Goal: Transaction & Acquisition: Subscribe to service/newsletter

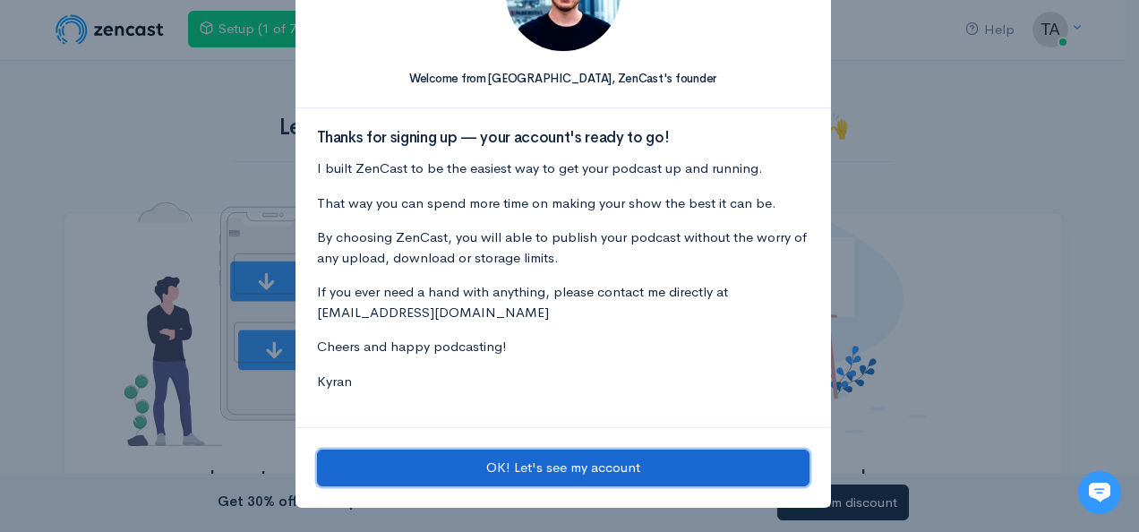
click at [566, 464] on button "OK! Let's see my account" at bounding box center [563, 467] width 492 height 37
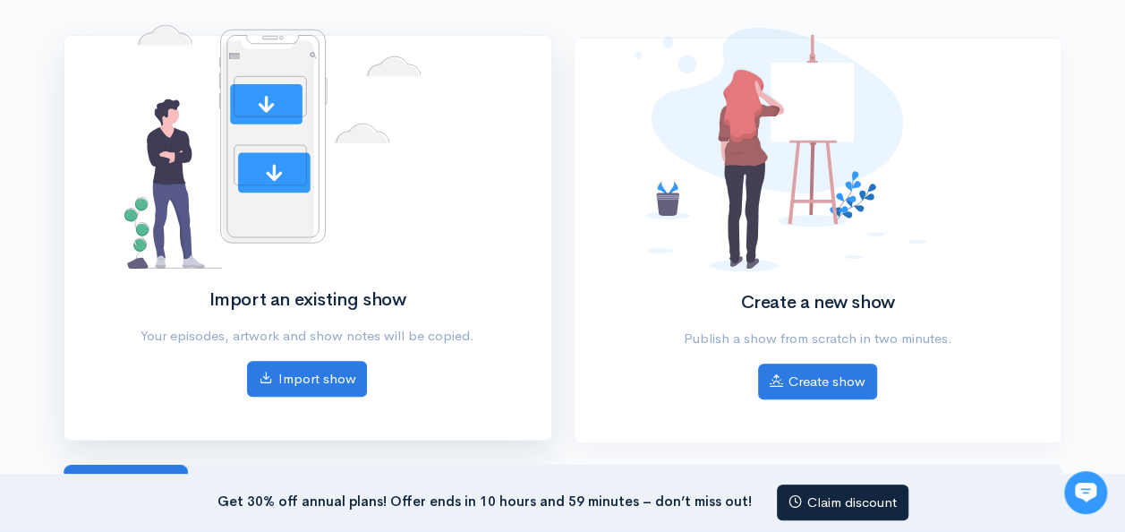
scroll to position [201, 0]
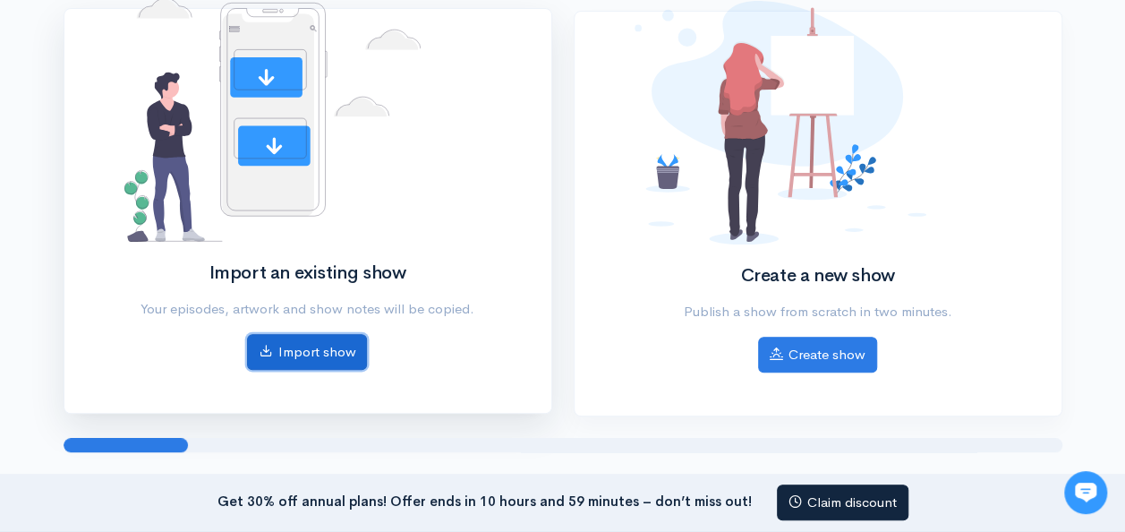
click at [329, 353] on link "Import show" at bounding box center [307, 352] width 120 height 37
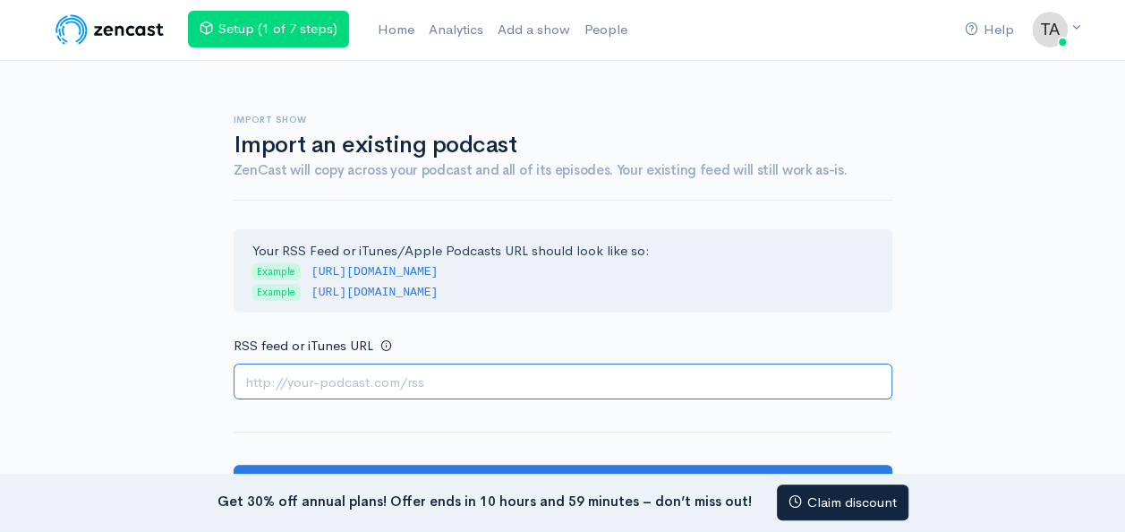
click at [261, 386] on input "RSS feed or iTunes URL" at bounding box center [563, 382] width 659 height 37
paste input "https://dashboard.rss.com/podcasts/tsolpodcast/"
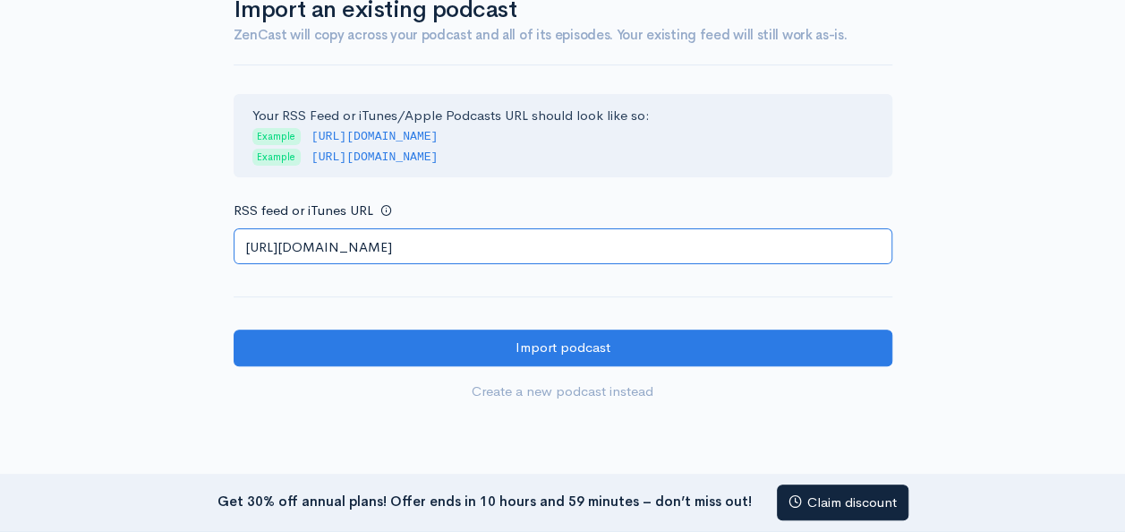
scroll to position [141, 0]
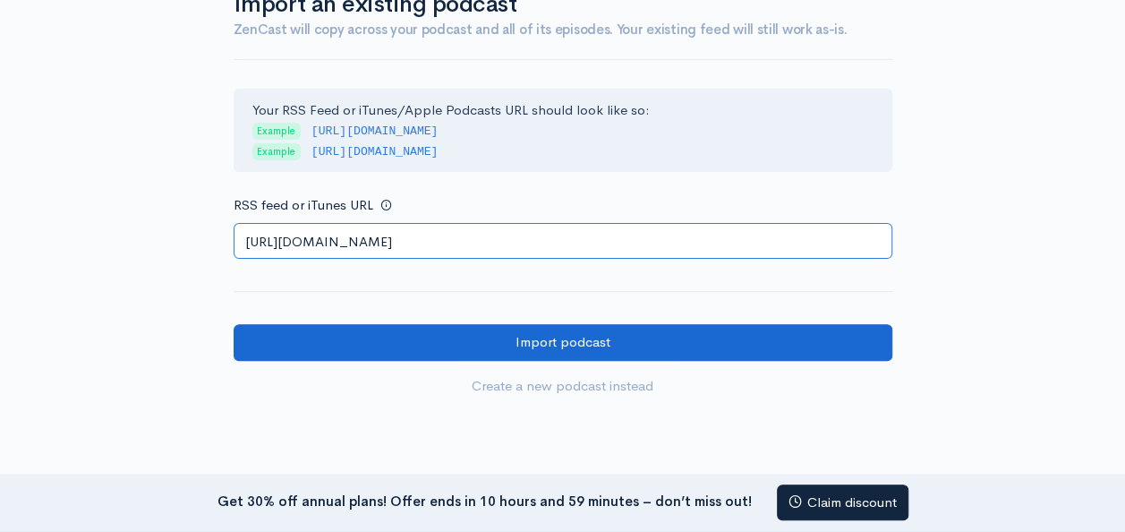
type input "https://dashboard.rss.com/podcasts/tsolpodcast/"
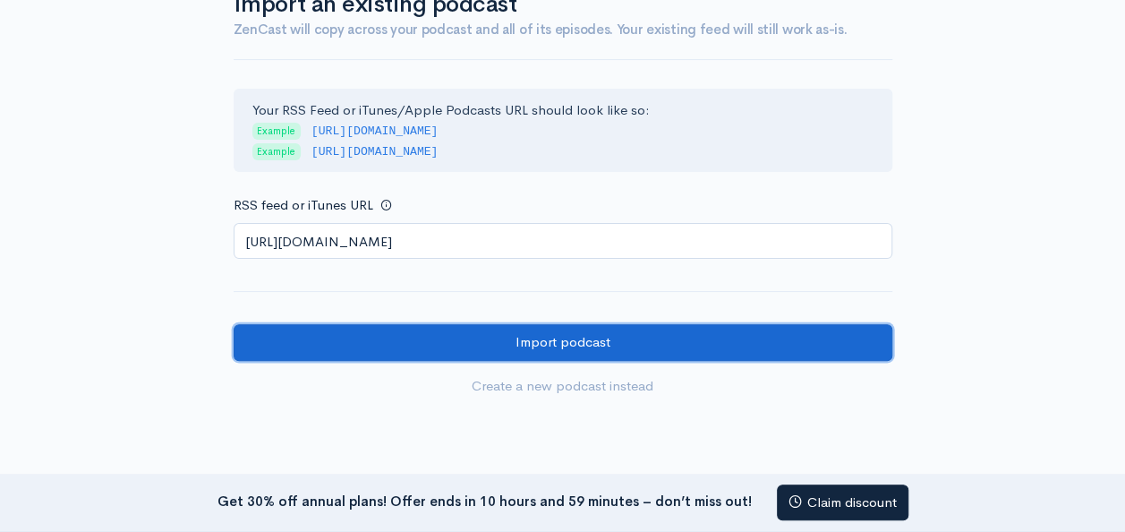
click at [657, 347] on input "Import podcast" at bounding box center [563, 342] width 659 height 37
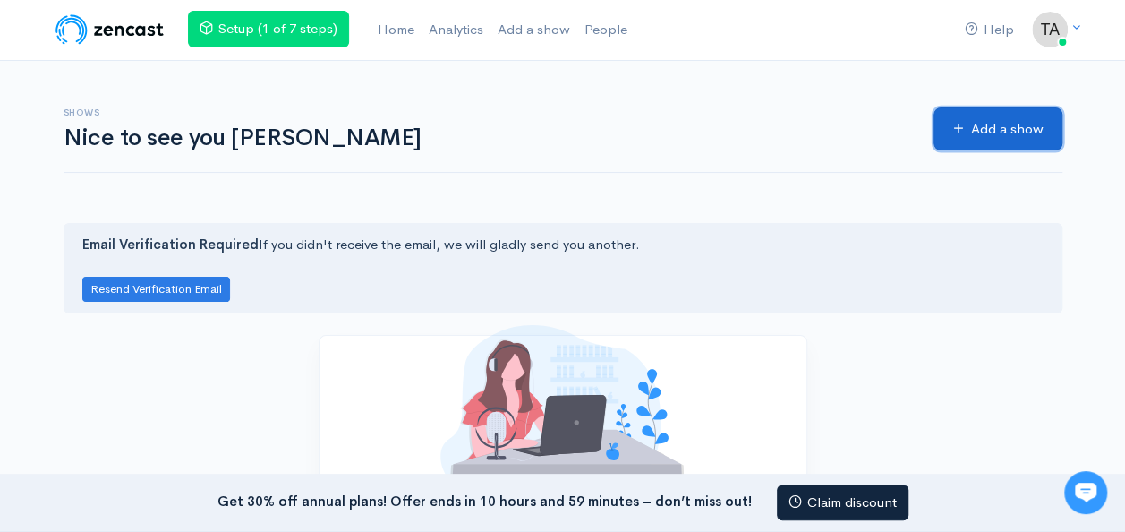
click at [965, 125] on link "Add a show" at bounding box center [998, 129] width 129 height 44
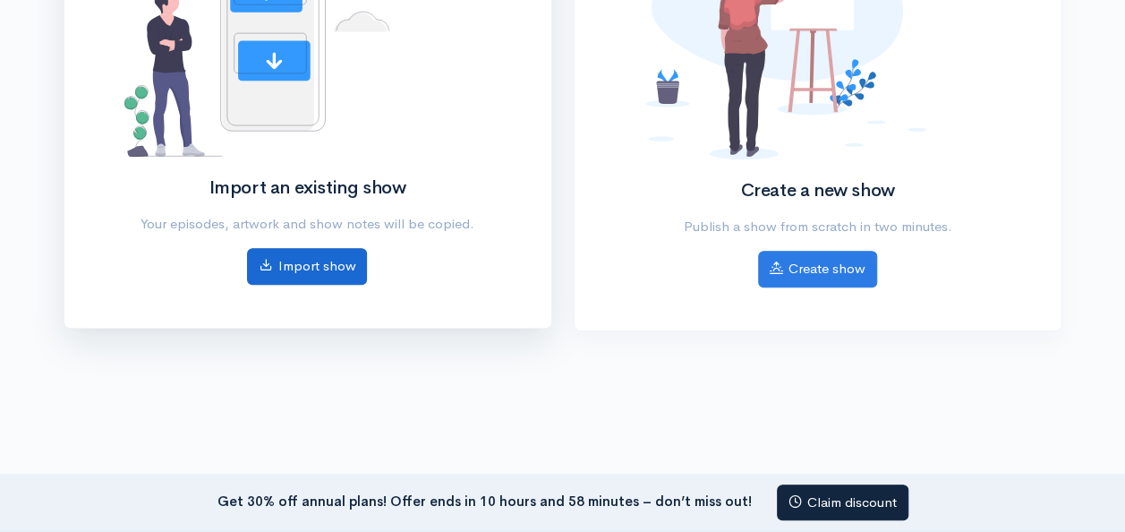
scroll to position [328, 0]
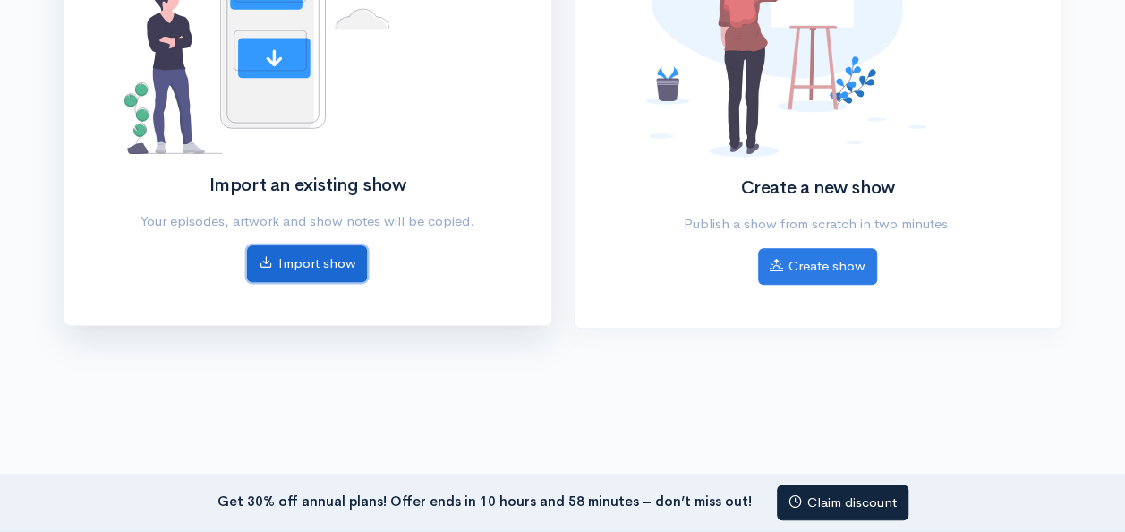
click at [326, 263] on link "Import show" at bounding box center [307, 263] width 120 height 37
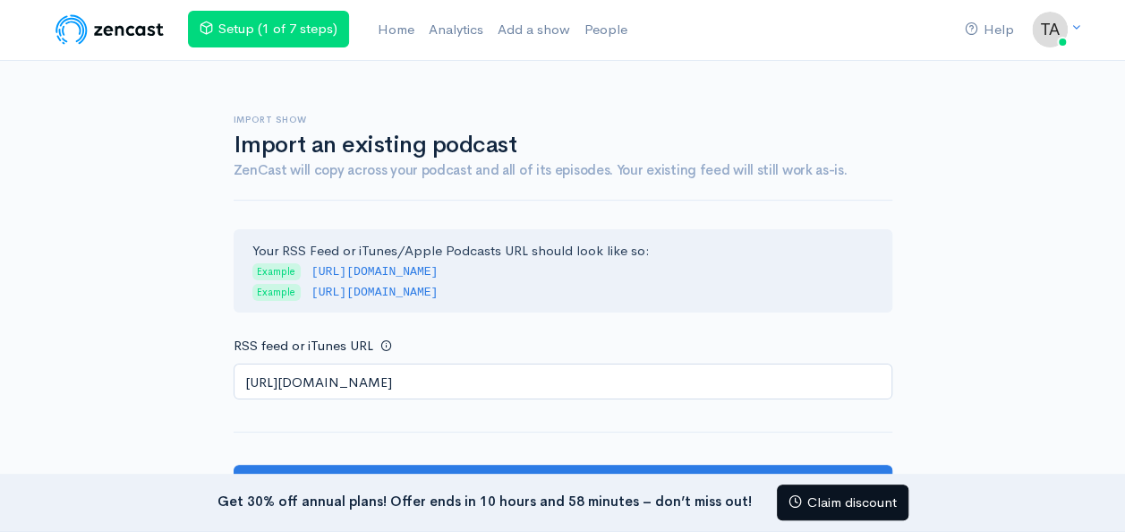
type input "https://media.rss.com/tsolpodcast/feed.xml"
click at [885, 509] on link "Claim discount" at bounding box center [843, 502] width 132 height 37
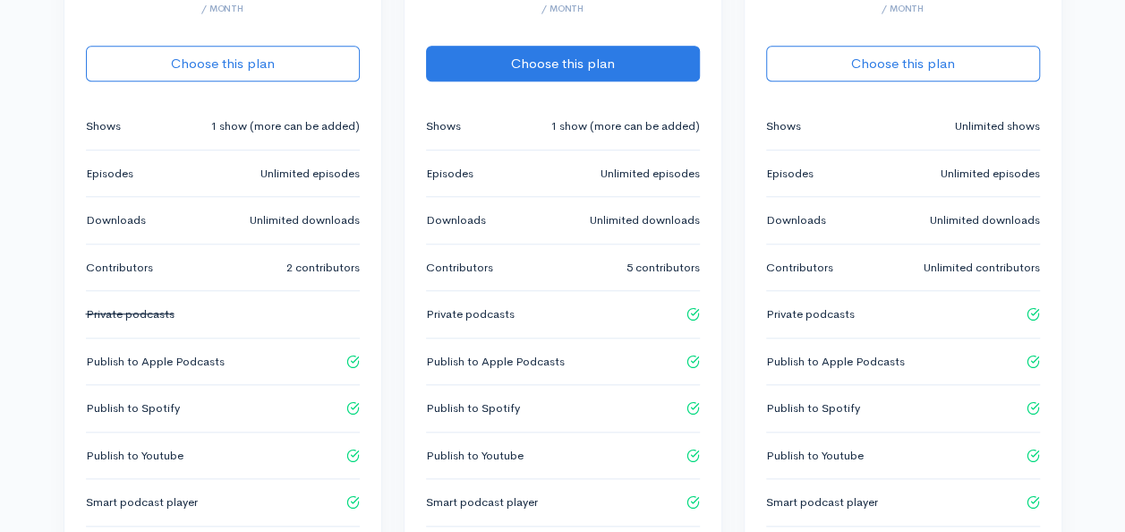
scroll to position [1060, 0]
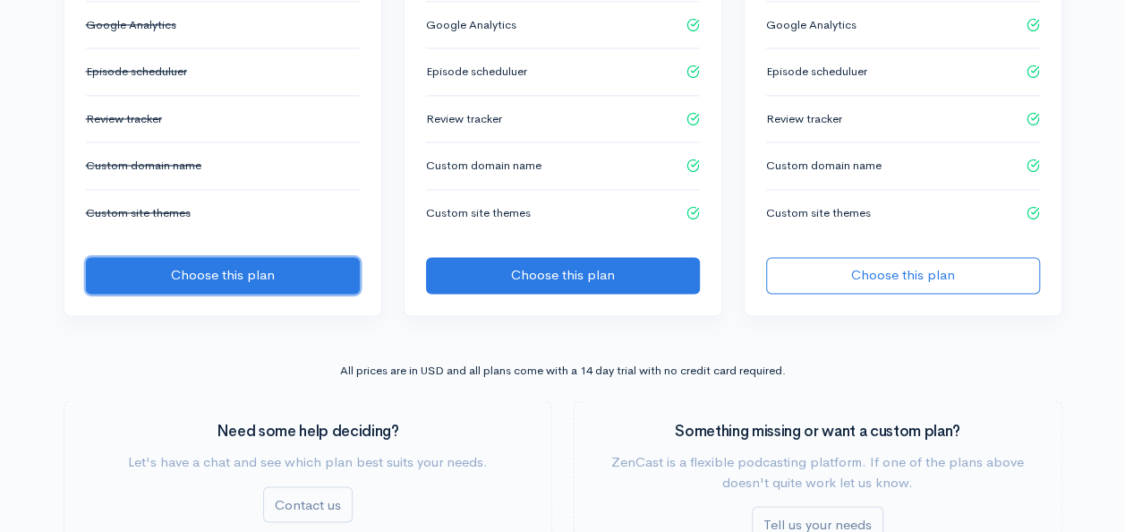
click at [234, 257] on button "Choose this plan" at bounding box center [223, 275] width 274 height 37
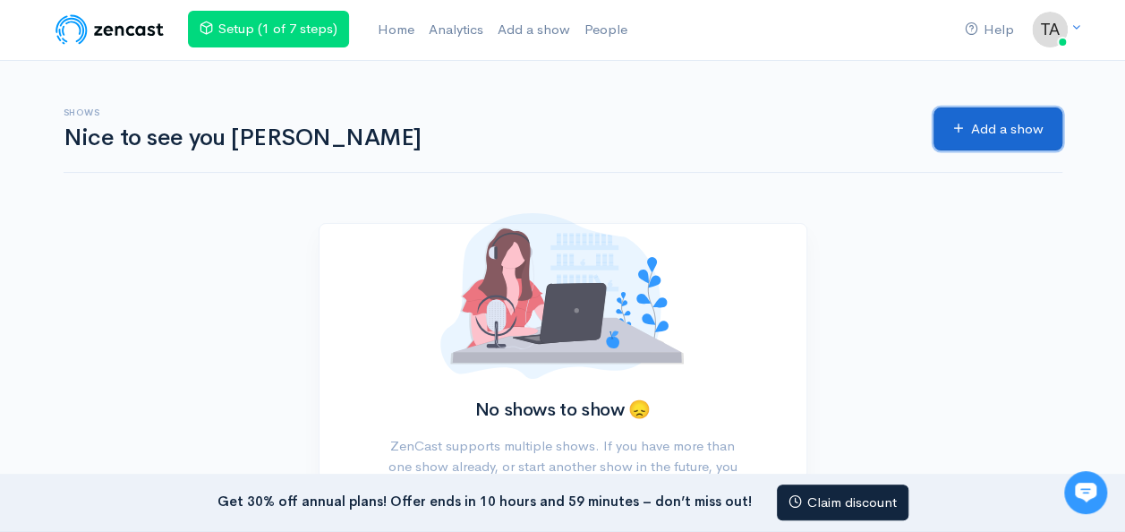
click at [972, 124] on link "Add a show" at bounding box center [998, 129] width 129 height 44
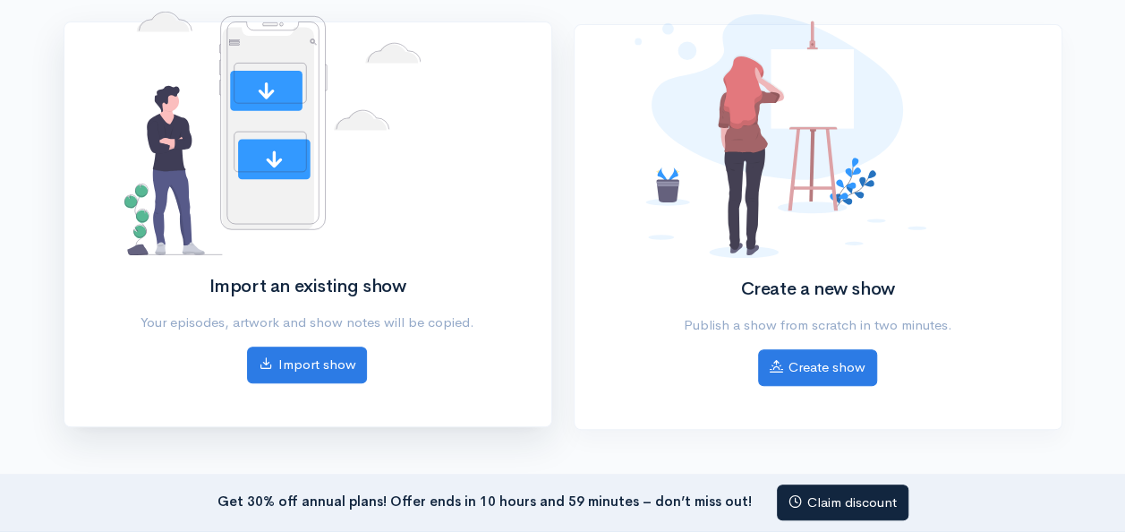
scroll to position [255, 0]
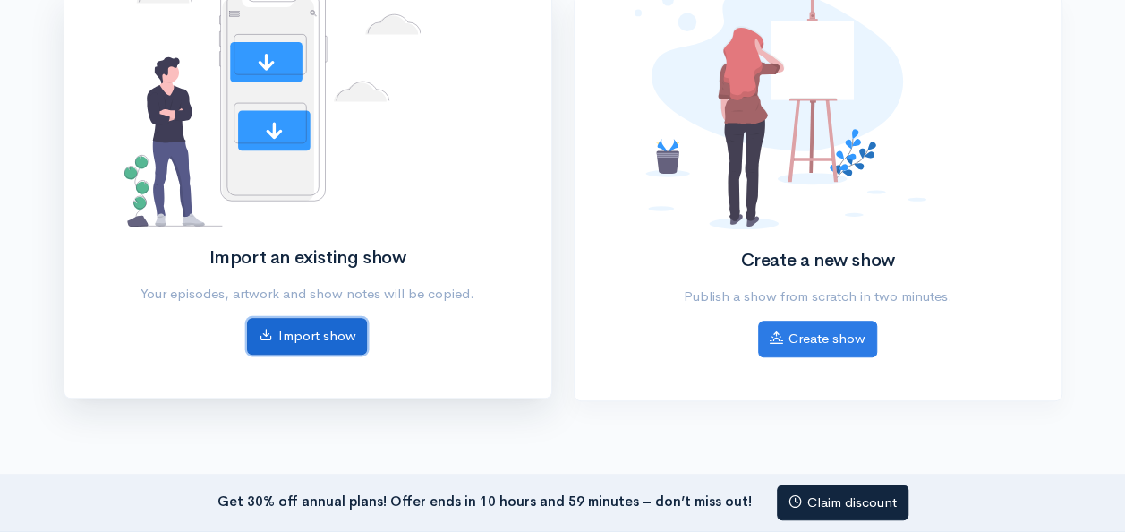
click at [329, 346] on link "Import show" at bounding box center [307, 336] width 120 height 37
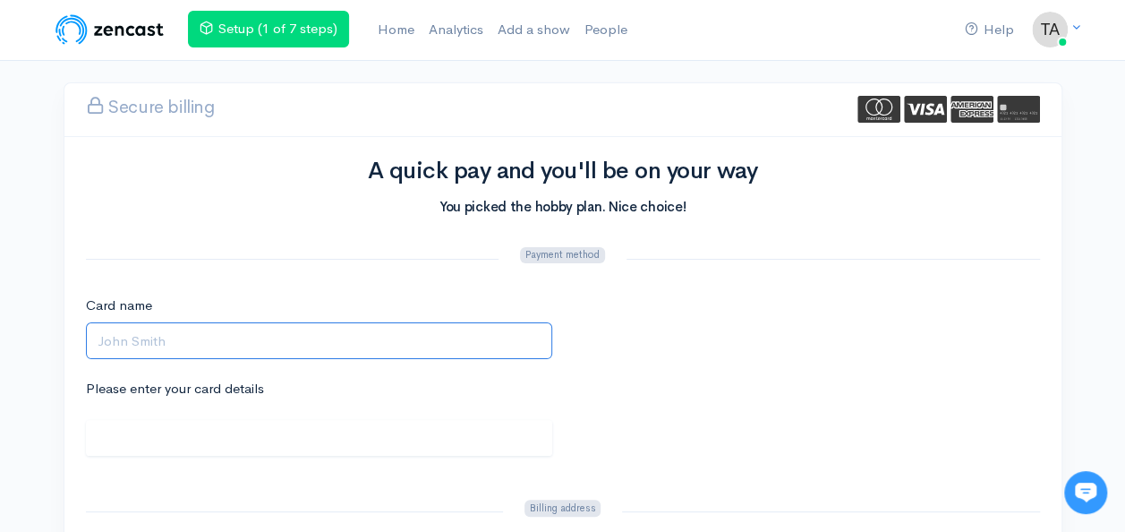
click at [192, 331] on input "Card name" at bounding box center [319, 340] width 466 height 37
